Goal: Task Accomplishment & Management: Manage account settings

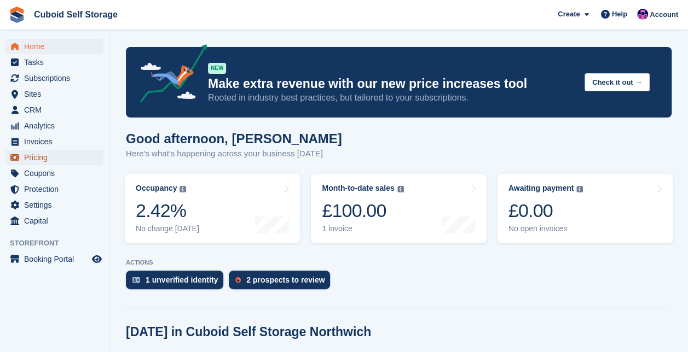
click at [49, 154] on span "Pricing" at bounding box center [57, 157] width 66 height 15
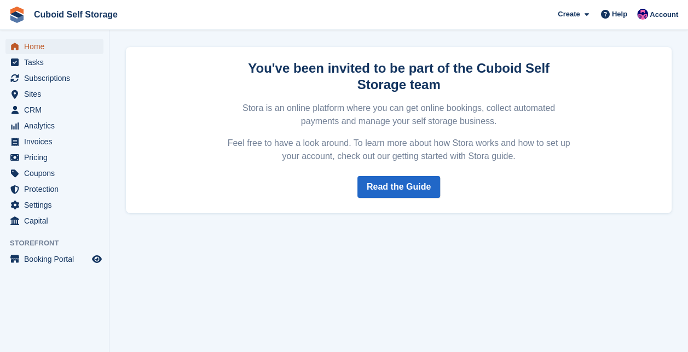
click at [44, 46] on span "Home" at bounding box center [57, 46] width 66 height 15
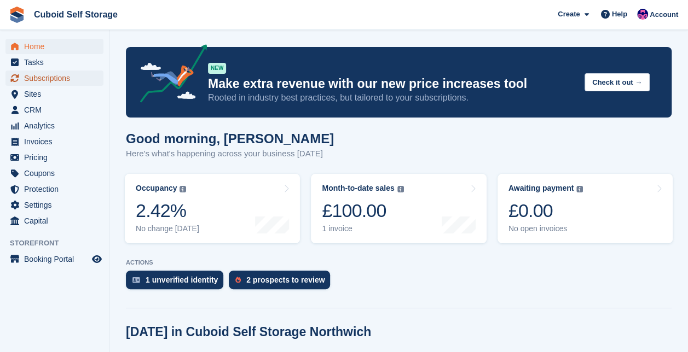
click at [56, 83] on span "Subscriptions" at bounding box center [57, 78] width 66 height 15
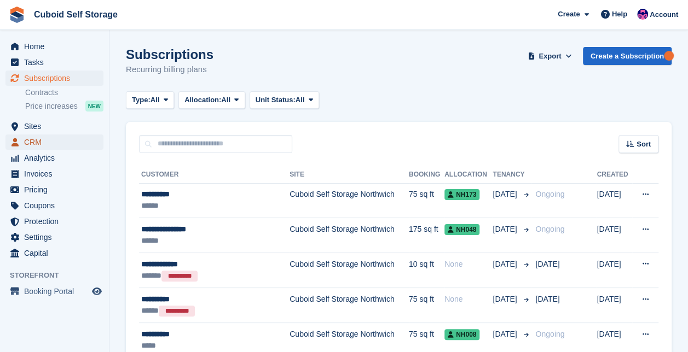
click at [37, 145] on span "CRM" at bounding box center [57, 142] width 66 height 15
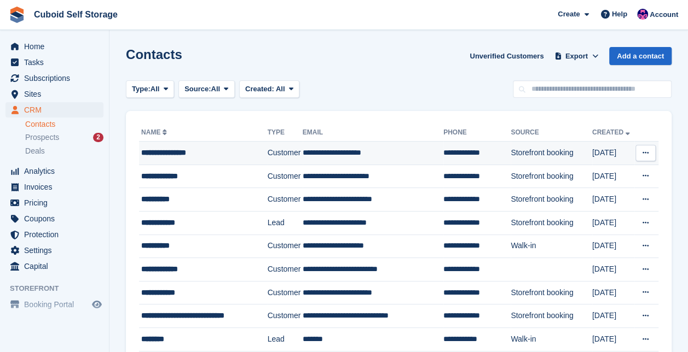
click at [192, 150] on div "**********" at bounding box center [200, 152] width 119 height 11
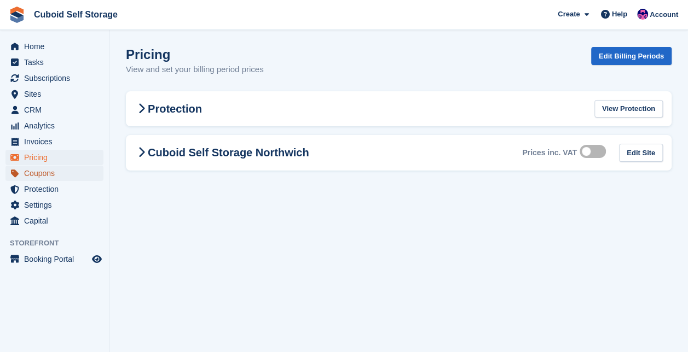
click at [47, 175] on span "Coupons" at bounding box center [57, 173] width 66 height 15
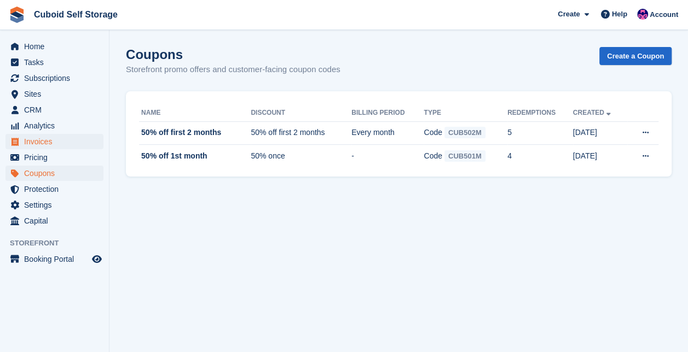
click at [39, 134] on ul "Analytics Analytics" at bounding box center [54, 126] width 109 height 16
click at [42, 140] on span "Invoices" at bounding box center [57, 141] width 66 height 15
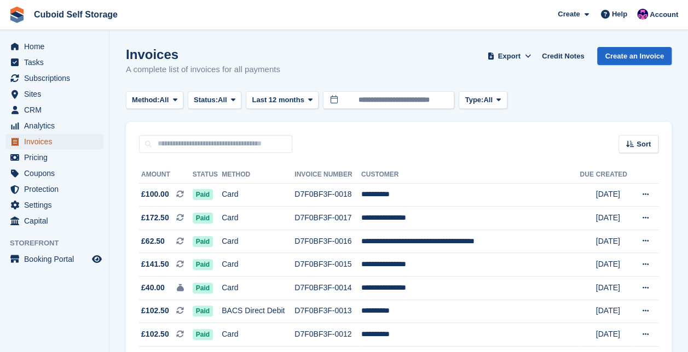
click at [42, 140] on span "Invoices" at bounding box center [57, 141] width 66 height 15
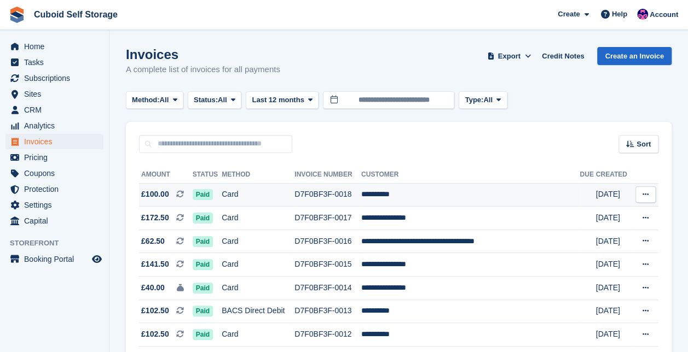
click at [427, 195] on td "**********" at bounding box center [470, 195] width 218 height 24
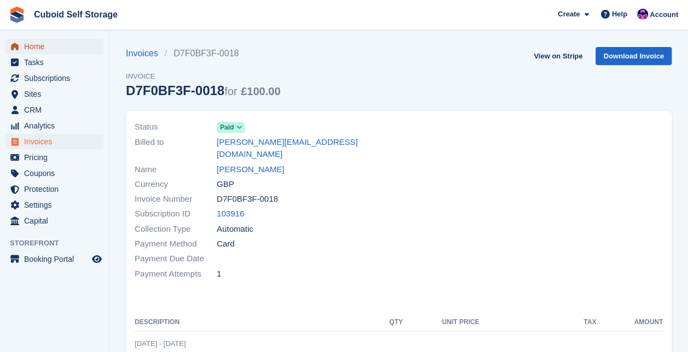
click at [49, 44] on span "Home" at bounding box center [57, 46] width 66 height 15
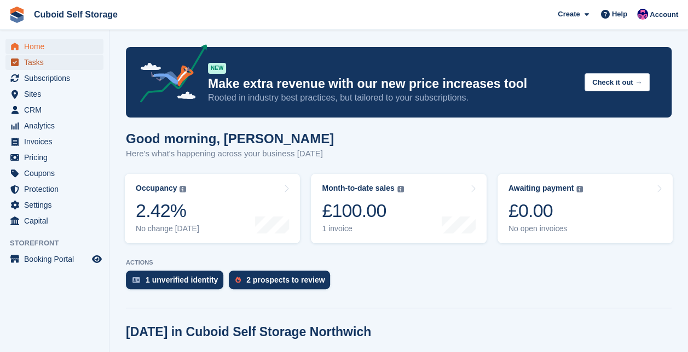
click at [46, 59] on span "Tasks" at bounding box center [57, 62] width 66 height 15
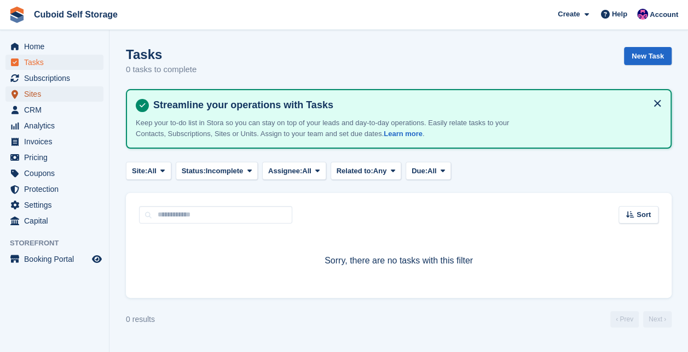
click at [31, 93] on span "Sites" at bounding box center [57, 93] width 66 height 15
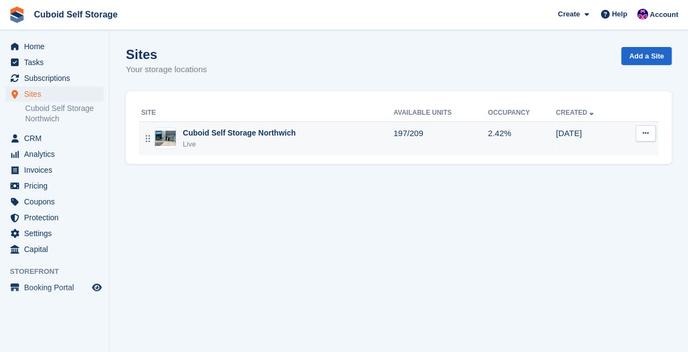
click at [246, 127] on div "Cuboid Self Storage Northwich" at bounding box center [239, 132] width 113 height 11
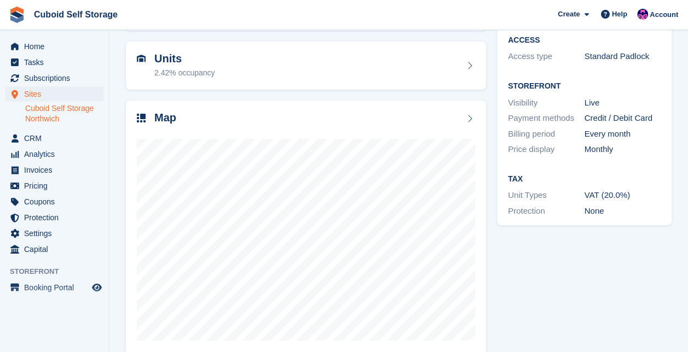
scroll to position [114, 0]
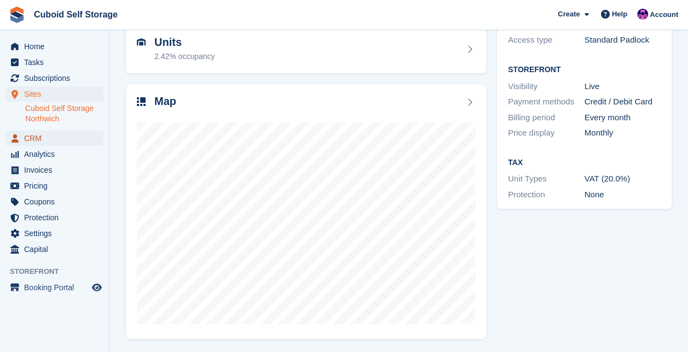
click at [31, 141] on span "CRM" at bounding box center [57, 138] width 66 height 15
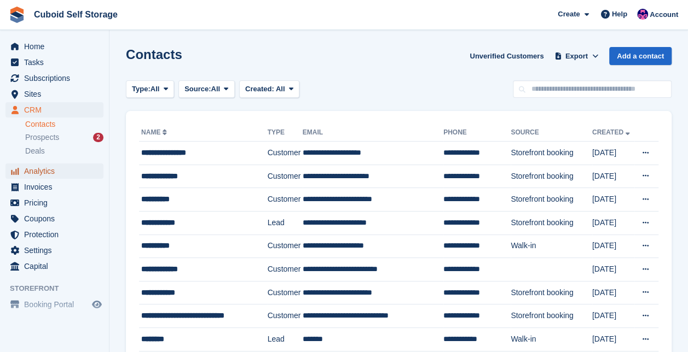
click at [42, 176] on span "Analytics" at bounding box center [57, 171] width 66 height 15
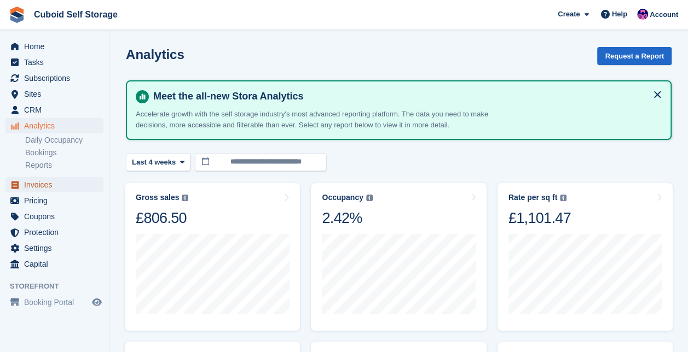
click at [46, 189] on span "Invoices" at bounding box center [57, 184] width 66 height 15
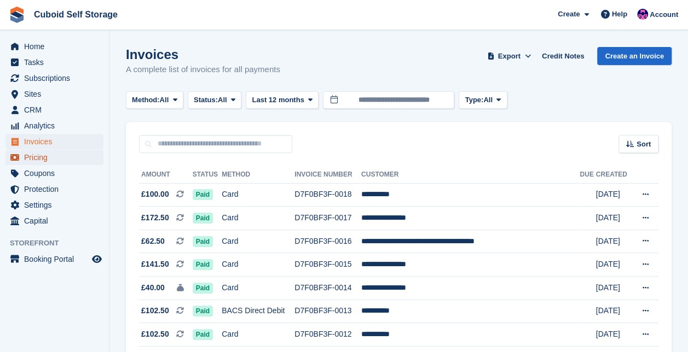
click at [41, 155] on span "Pricing" at bounding box center [57, 157] width 66 height 15
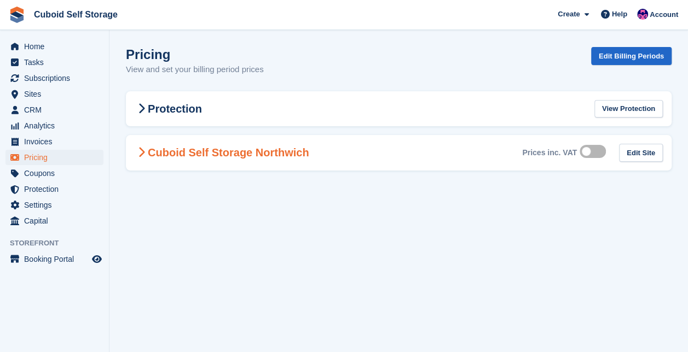
click at [237, 150] on h2 "Cuboid Self Storage Northwich" at bounding box center [222, 152] width 174 height 13
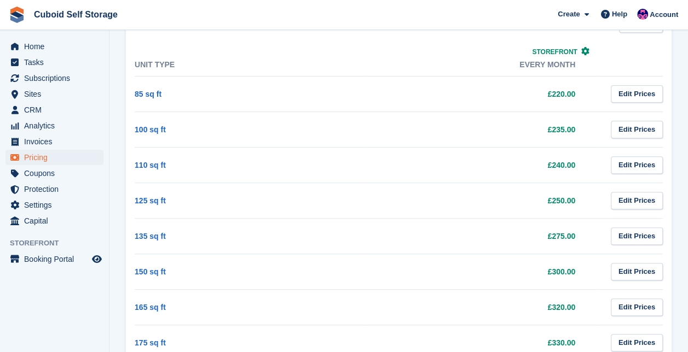
scroll to position [129, 0]
click at [59, 264] on span "Booking Portal" at bounding box center [57, 259] width 66 height 15
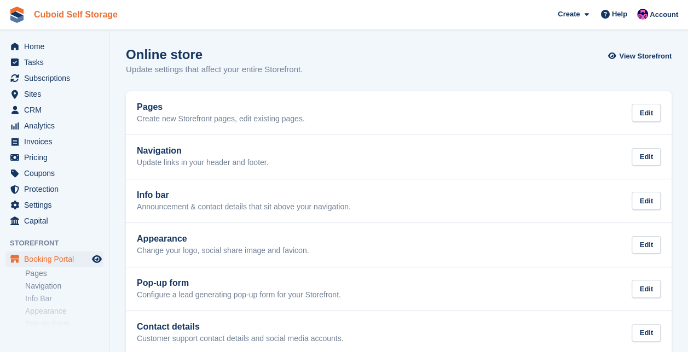
click at [37, 19] on link "Cuboid Self Storage" at bounding box center [76, 14] width 92 height 18
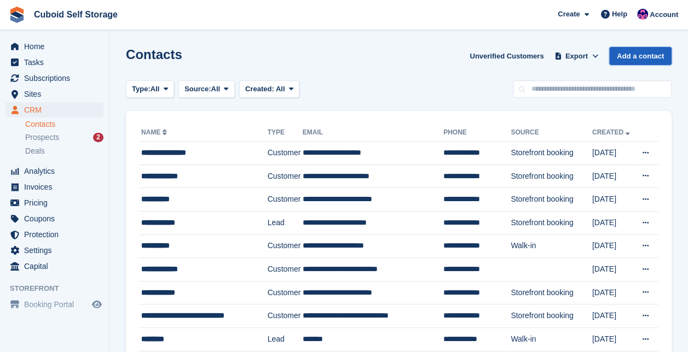
click at [645, 56] on link "Add a contact" at bounding box center [640, 56] width 62 height 18
